Goal: Information Seeking & Learning: Check status

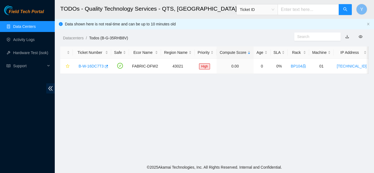
click at [23, 25] on link "Data Centers" at bounding box center [24, 26] width 22 height 4
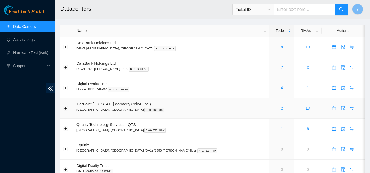
click at [281, 109] on link "2" at bounding box center [282, 108] width 2 height 4
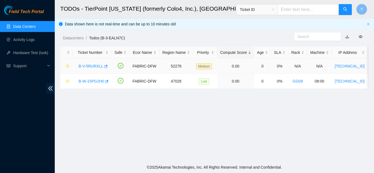
click at [94, 67] on link "B-V-5RURXLL" at bounding box center [91, 66] width 25 height 4
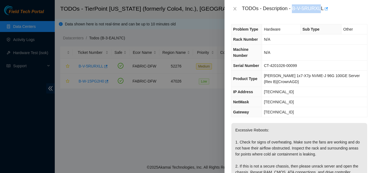
drag, startPoint x: 293, startPoint y: 7, endPoint x: 321, endPoint y: 10, distance: 27.8
click at [321, 10] on div "TODOs - Description - B-V-5RURXLL" at bounding box center [305, 8] width 126 height 9
click at [335, 15] on div "TODOs - Description - B-V-5RURXLL" at bounding box center [300, 9] width 150 height 18
drag, startPoint x: 293, startPoint y: 7, endPoint x: 323, endPoint y: 12, distance: 30.2
click at [323, 12] on div "TODOs - Description - B-V-5RURXLL" at bounding box center [305, 8] width 126 height 9
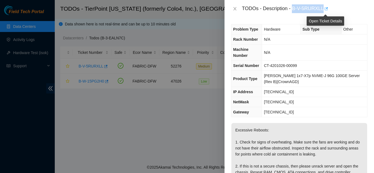
copy div "B-V-5RURXLL"
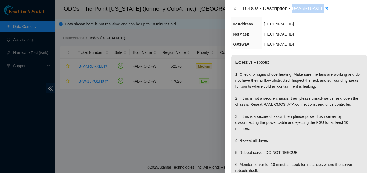
scroll to position [55, 0]
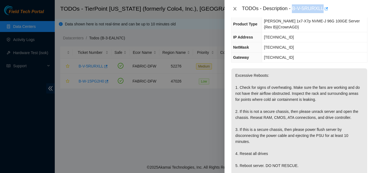
click at [235, 9] on icon "close" at bounding box center [234, 8] width 3 height 3
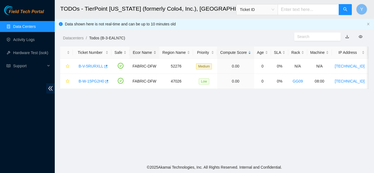
scroll to position [64, 0]
click at [35, 26] on link "Data Centers" at bounding box center [24, 26] width 22 height 4
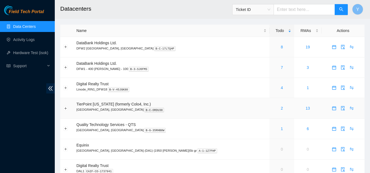
click at [273, 107] on div "2" at bounding box center [282, 109] width 19 height 6
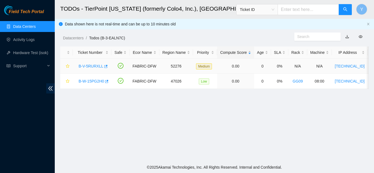
click at [90, 65] on link "B-V-5RURXLL" at bounding box center [91, 66] width 25 height 4
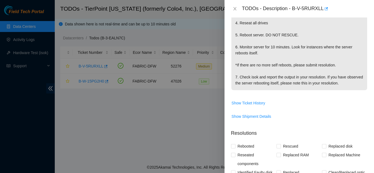
scroll to position [192, 0]
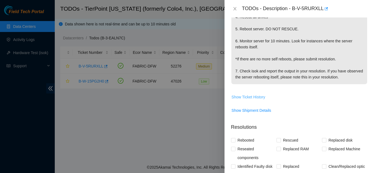
click at [248, 96] on span "Show Ticket History" at bounding box center [249, 97] width 34 height 6
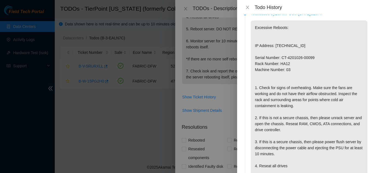
scroll to position [0, 0]
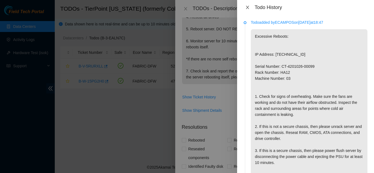
click at [249, 8] on icon "close" at bounding box center [248, 7] width 4 height 4
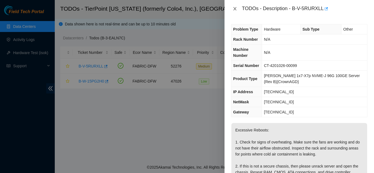
click at [236, 8] on icon "close" at bounding box center [235, 9] width 4 height 4
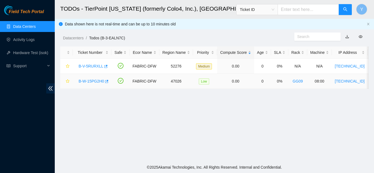
click at [90, 82] on link "B-W-15PG2H0" at bounding box center [91, 81] width 25 height 4
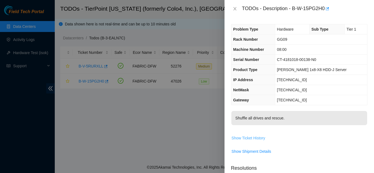
click at [244, 139] on span "Show Ticket History" at bounding box center [249, 138] width 34 height 6
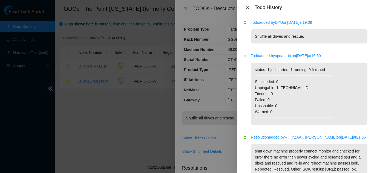
drag, startPoint x: 248, startPoint y: 7, endPoint x: 250, endPoint y: 16, distance: 9.5
click at [248, 7] on icon "close" at bounding box center [248, 7] width 4 height 4
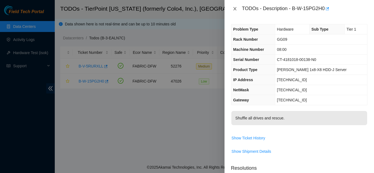
drag, startPoint x: 236, startPoint y: 8, endPoint x: 237, endPoint y: 11, distance: 3.1
click at [237, 10] on icon "close" at bounding box center [235, 9] width 4 height 4
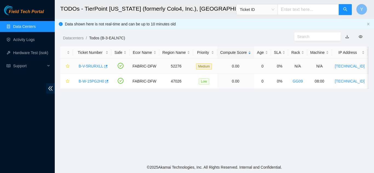
click at [94, 66] on link "B-V-5RURXLL" at bounding box center [91, 66] width 25 height 4
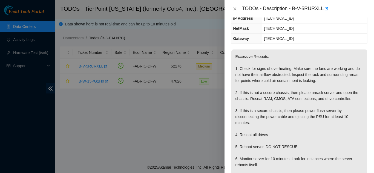
scroll to position [82, 0]
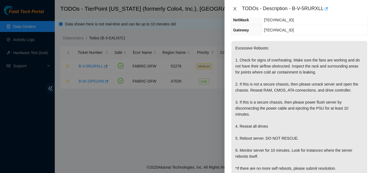
click at [235, 8] on icon "close" at bounding box center [234, 8] width 3 height 3
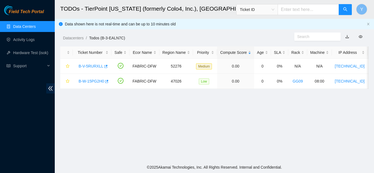
scroll to position [88, 0]
click at [94, 81] on link "B-W-15PG2H0" at bounding box center [91, 81] width 25 height 4
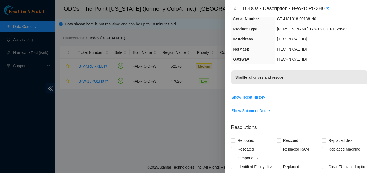
scroll to position [0, 0]
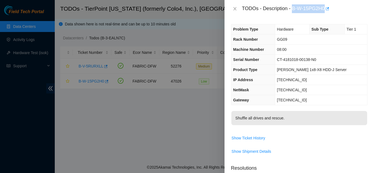
drag, startPoint x: 293, startPoint y: 8, endPoint x: 324, endPoint y: 8, distance: 31.2
click at [324, 8] on div "TODOs - Description - B-W-15PG2H0" at bounding box center [305, 8] width 126 height 9
copy div "B-W-15PG2H0"
drag, startPoint x: 309, startPoint y: 79, endPoint x: 286, endPoint y: 79, distance: 23.0
click at [286, 79] on td "[TECHNICAL_ID]" at bounding box center [321, 80] width 92 height 10
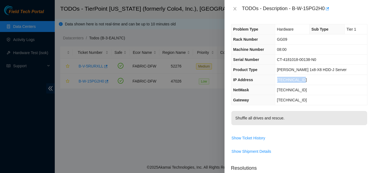
copy span "[TECHNICAL_ID]"
click at [234, 7] on icon "close" at bounding box center [235, 9] width 4 height 4
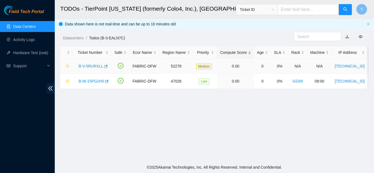
click at [93, 66] on link "B-V-5RURXLL" at bounding box center [91, 66] width 25 height 4
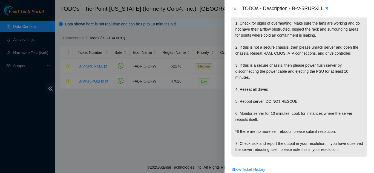
scroll to position [110, 0]
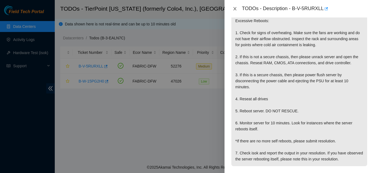
click at [235, 10] on icon "close" at bounding box center [235, 9] width 4 height 4
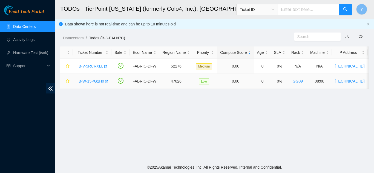
scroll to position [106, 0]
click at [95, 81] on link "B-W-15PG2H0" at bounding box center [91, 81] width 25 height 4
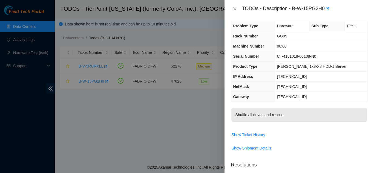
scroll to position [0, 0]
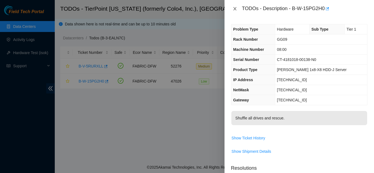
click at [234, 10] on icon "close" at bounding box center [234, 8] width 3 height 3
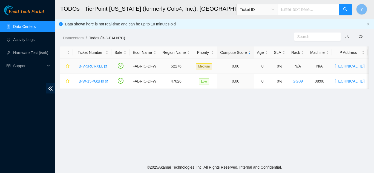
click at [92, 64] on link "B-V-5RURXLL" at bounding box center [91, 66] width 25 height 4
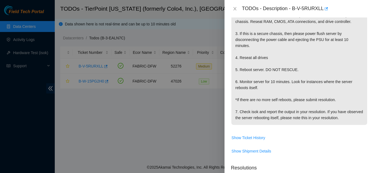
scroll to position [176, 0]
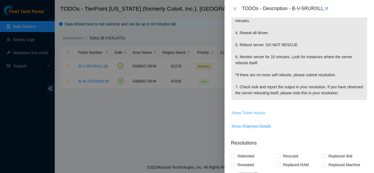
click at [250, 110] on span "Show Ticket History" at bounding box center [249, 113] width 34 height 6
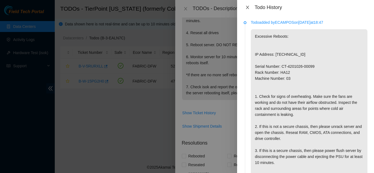
click at [247, 9] on icon "close" at bounding box center [248, 7] width 4 height 4
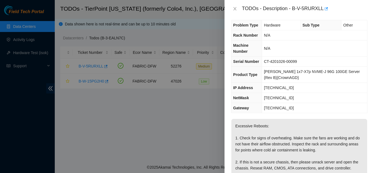
scroll to position [0, 0]
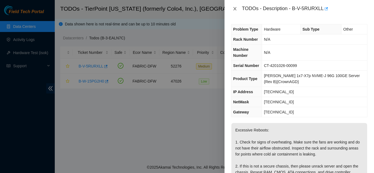
click at [235, 9] on icon "close" at bounding box center [235, 9] width 4 height 4
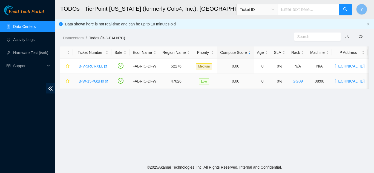
click at [94, 81] on link "B-W-15PG2H0" at bounding box center [91, 81] width 25 height 4
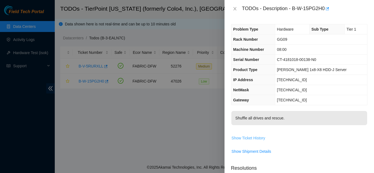
scroll to position [27, 0]
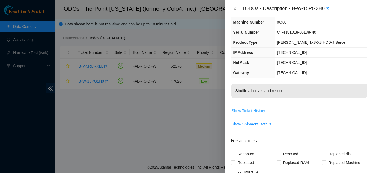
click at [249, 112] on span "Show Ticket History" at bounding box center [249, 111] width 34 height 6
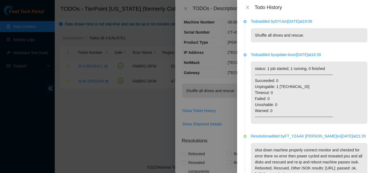
scroll to position [0, 0]
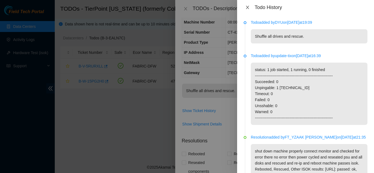
click at [248, 7] on icon "close" at bounding box center [248, 7] width 4 height 4
